Goal: Navigation & Orientation: Find specific page/section

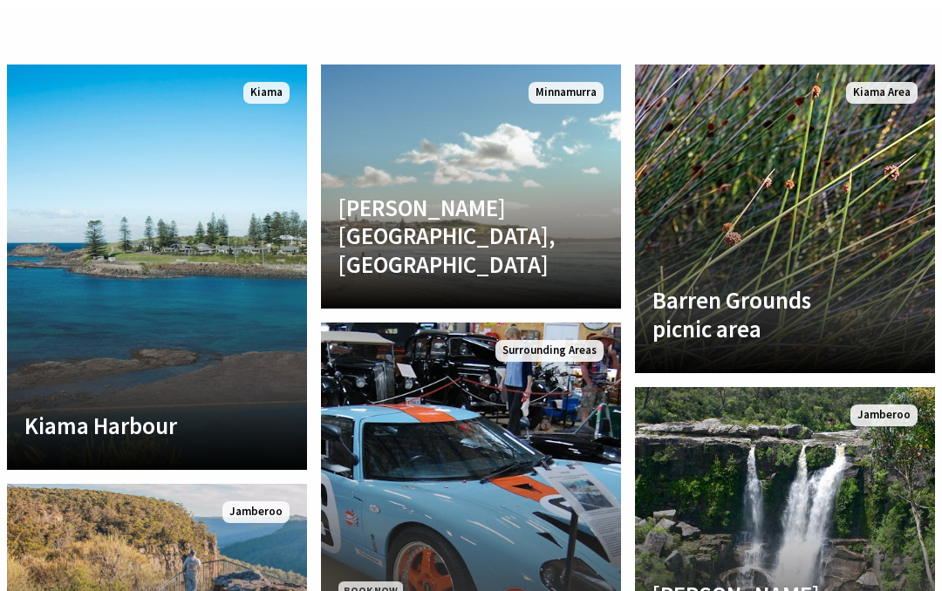
scroll to position [3823, 0]
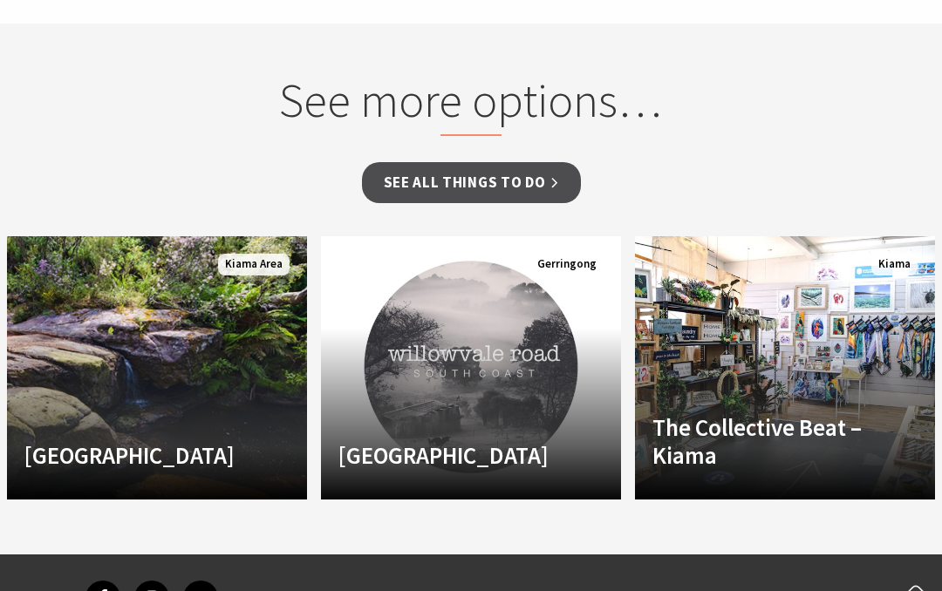
scroll to position [1283, 0]
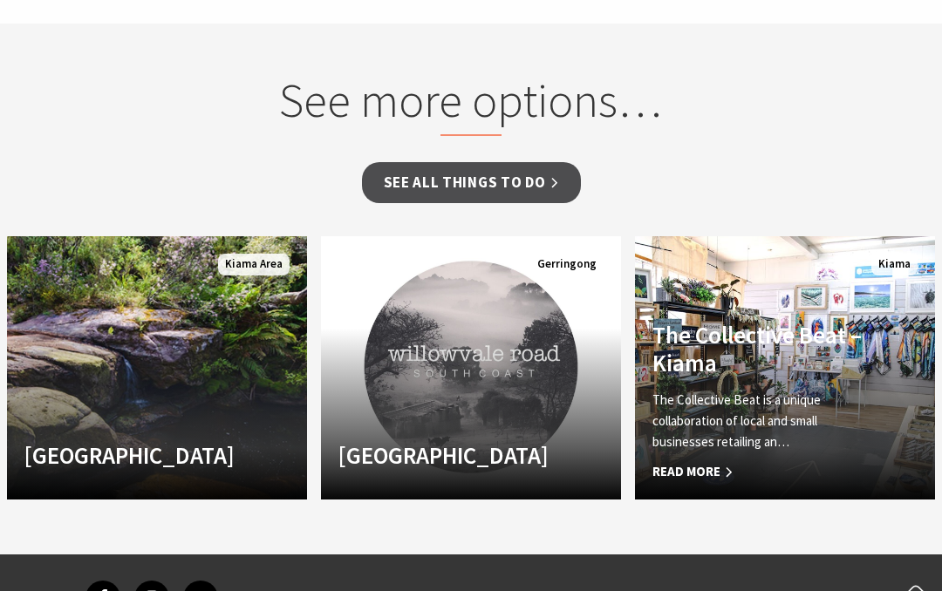
click at [778, 351] on div "The Collective Beat – Kiama The Collective Beat is a unique collaboration of lo…" at bounding box center [762, 402] width 255 height 162
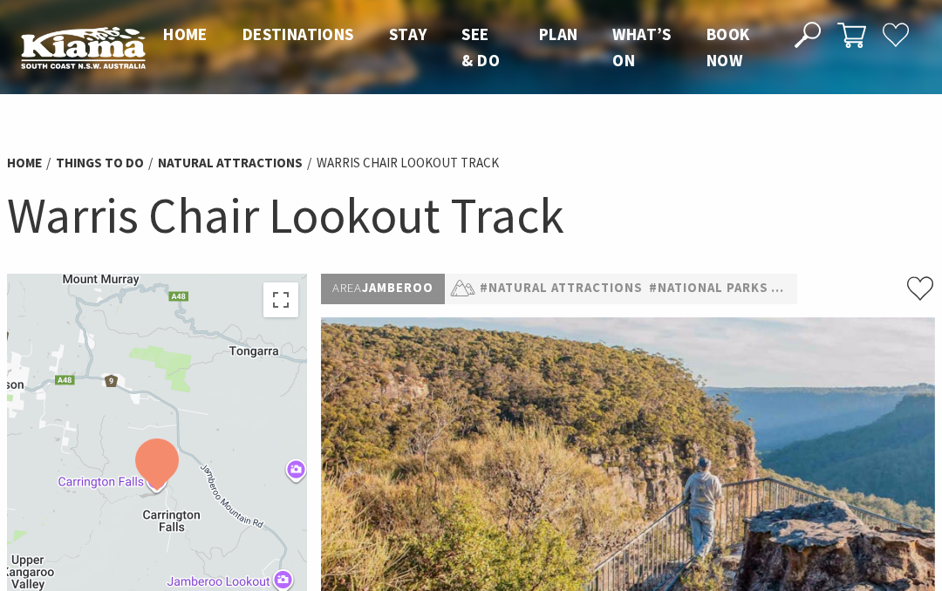
scroll to position [1351, 0]
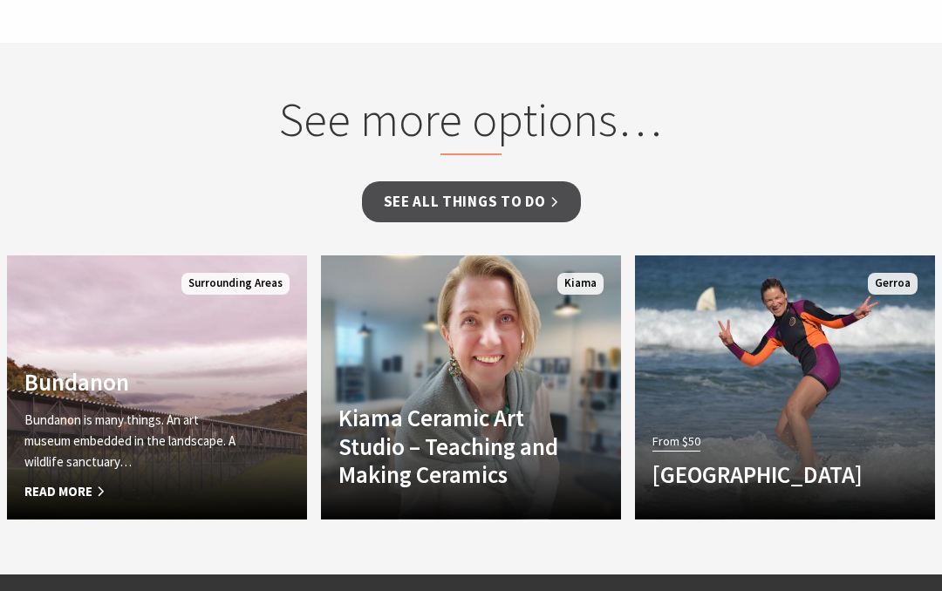
scroll to position [1234, 0]
click at [193, 411] on p "Bundanon is many things. An art museum embedded in the landscape. A wildlife sa…" at bounding box center [134, 442] width 220 height 63
